Goal: Find specific page/section: Find specific page/section

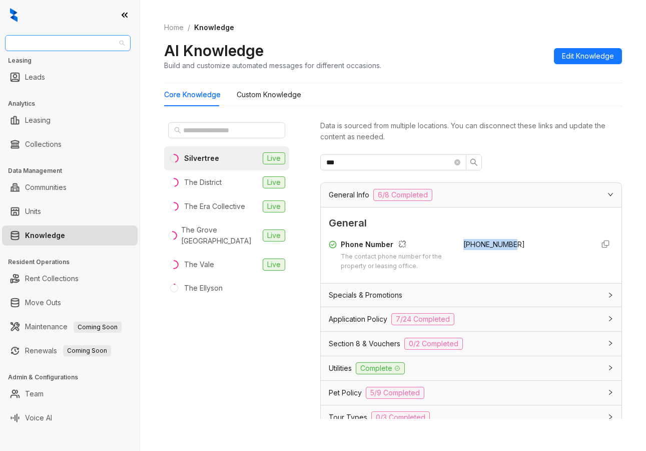
click at [81, 42] on span "Unified Residential" at bounding box center [68, 43] width 114 height 15
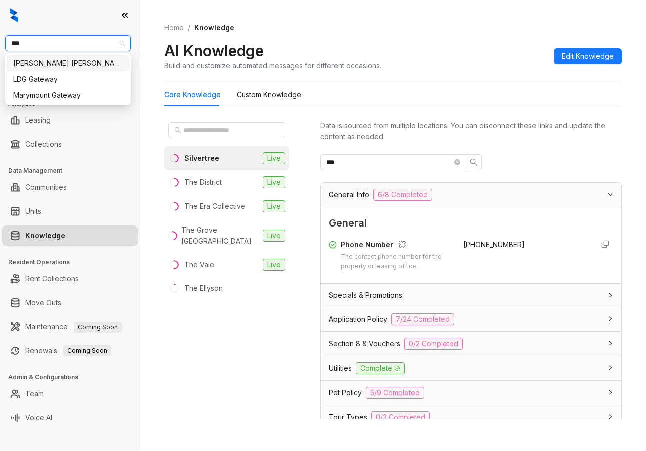
type input "****"
click at [76, 68] on div "[PERSON_NAME] [PERSON_NAME]" at bounding box center [68, 63] width 110 height 11
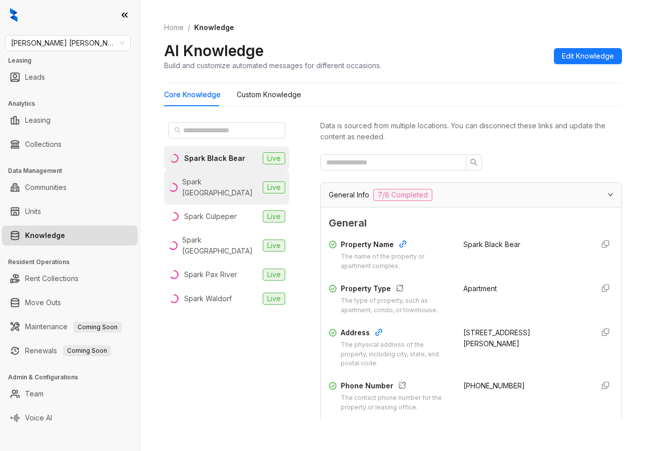
click at [215, 187] on div "Spark [GEOGRAPHIC_DATA]" at bounding box center [220, 187] width 77 height 22
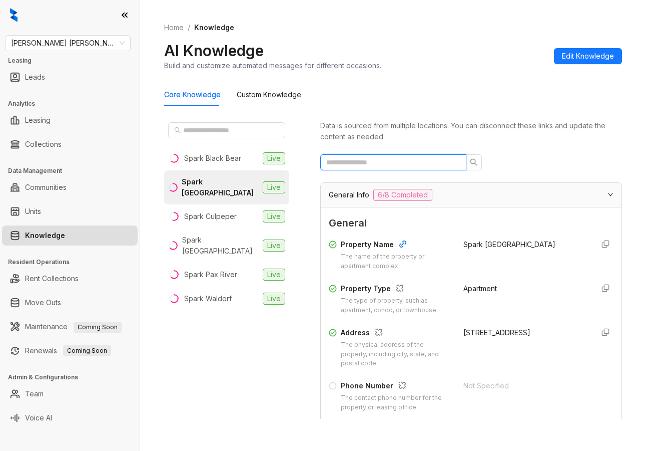
click at [369, 159] on input "text" at bounding box center [389, 162] width 126 height 11
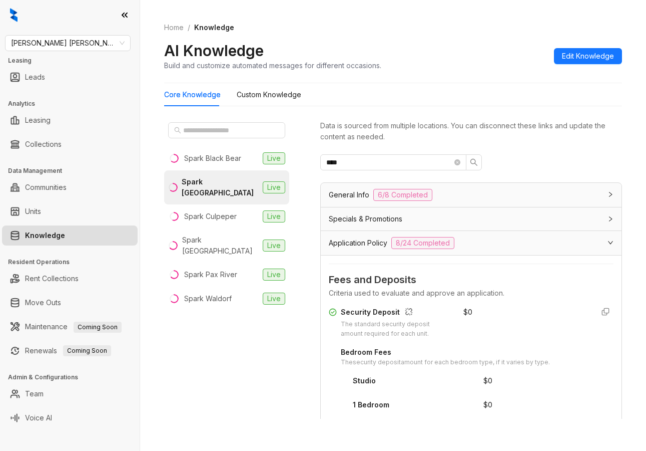
drag, startPoint x: 146, startPoint y: 133, endPoint x: 156, endPoint y: 133, distance: 9.5
click at [146, 133] on div "Home / Knowledge AI Knowledge Build and customize automated messages for differ…" at bounding box center [393, 225] width 506 height 451
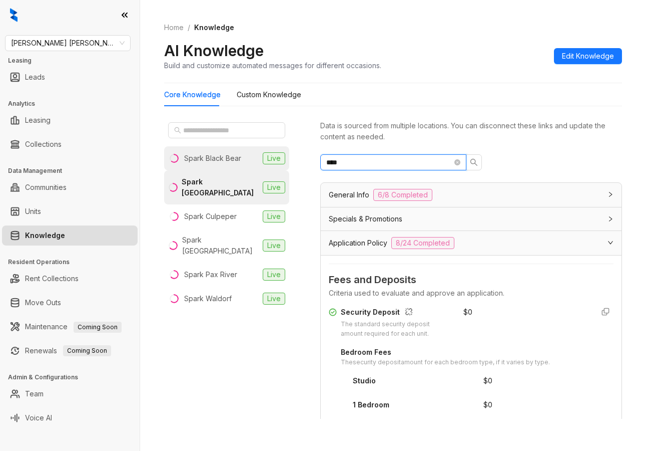
drag, startPoint x: 391, startPoint y: 161, endPoint x: 224, endPoint y: 160, distance: 166.3
click at [224, 160] on div "Spark Black Bear Live Spark [GEOGRAPHIC_DATA] Live Spark Culpeper Live Spark [G…" at bounding box center [393, 270] width 458 height 313
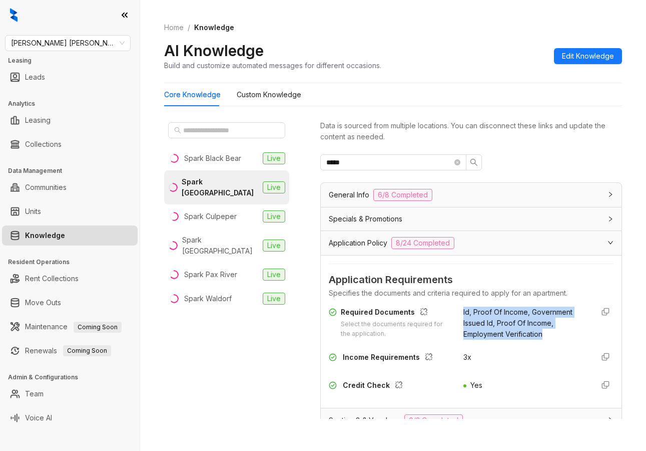
drag, startPoint x: 527, startPoint y: 335, endPoint x: 456, endPoint y: 313, distance: 74.3
click at [464, 313] on div "Id, Proof Of Income, Government Issued Id, Proof Of Income, Employment Verifica…" at bounding box center [525, 322] width 123 height 33
copy span "Id, Proof Of Income, Government Issued Id, Proof Of Income, Employment Verifica…"
click at [209, 316] on div "Spark Black Bear Live Spark [GEOGRAPHIC_DATA] Live Spark Culpeper Live Spark [G…" at bounding box center [226, 268] width 125 height 300
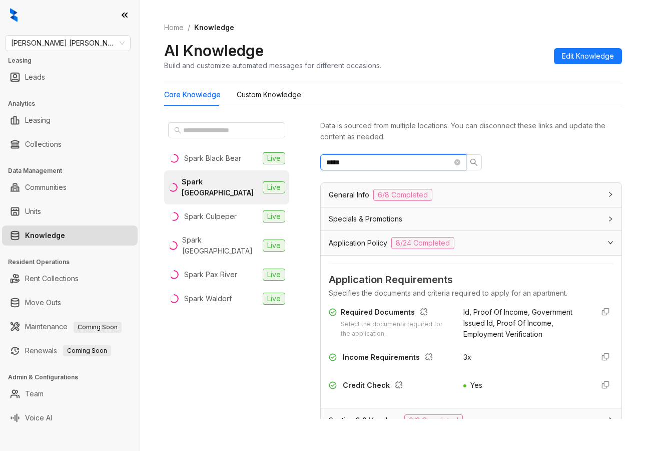
drag, startPoint x: 364, startPoint y: 156, endPoint x: 255, endPoint y: 143, distance: 109.4
click at [257, 143] on div "Spark Black Bear Live Spark [GEOGRAPHIC_DATA] Live Spark Culpeper Live Spark [G…" at bounding box center [393, 270] width 458 height 313
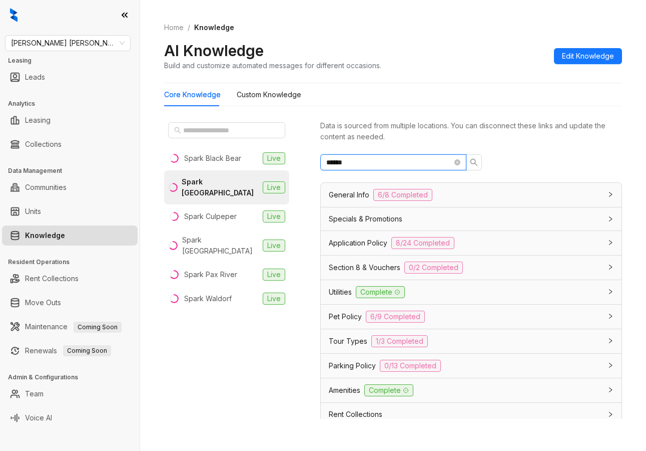
scroll to position [78, 0]
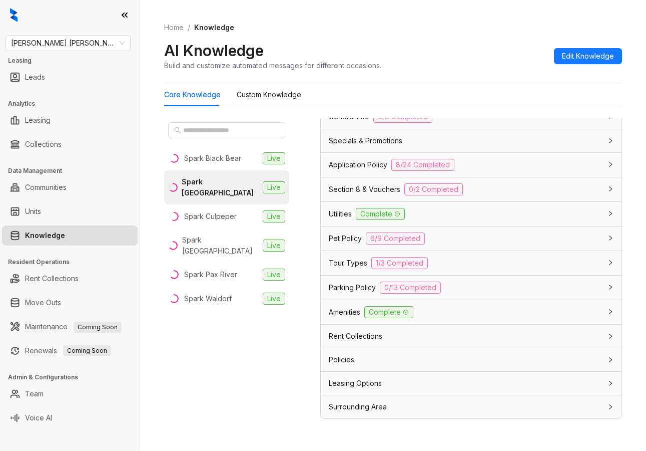
click at [476, 264] on div "Tour Types 1/3 Completed" at bounding box center [465, 263] width 273 height 12
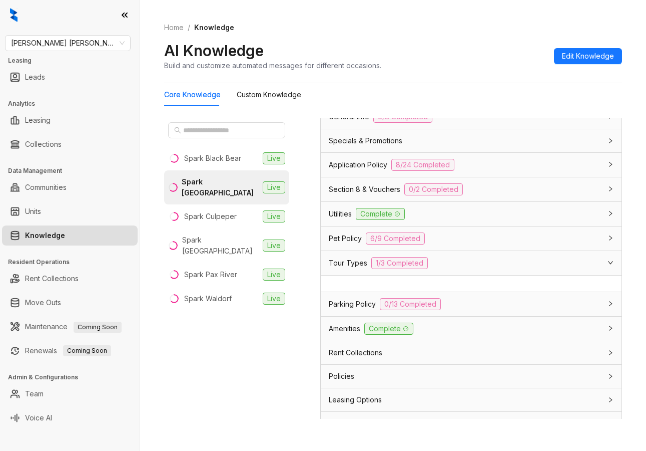
scroll to position [0, 0]
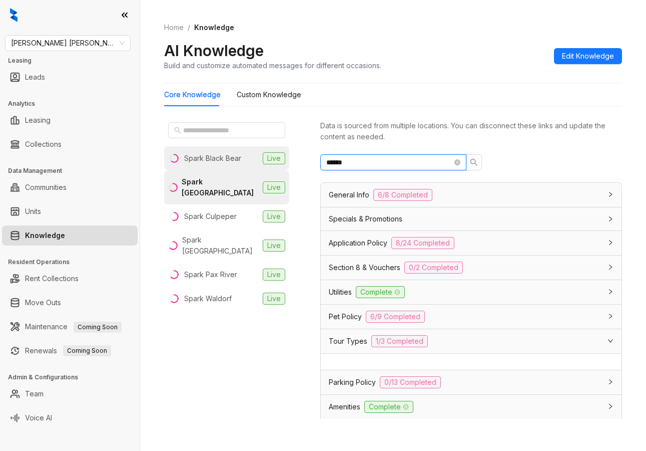
drag, startPoint x: 382, startPoint y: 161, endPoint x: 201, endPoint y: 158, distance: 180.8
click at [205, 160] on div "Spark Black Bear Live Spark [GEOGRAPHIC_DATA] Live Spark Culpeper Live Spark [G…" at bounding box center [393, 270] width 458 height 313
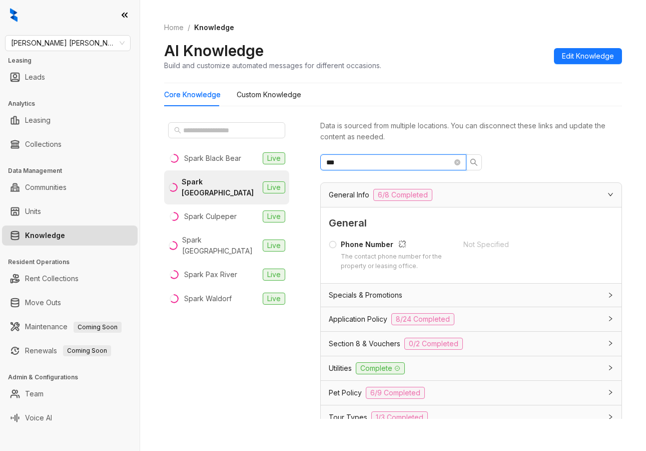
type input "***"
